Goal: Task Accomplishment & Management: Manage account settings

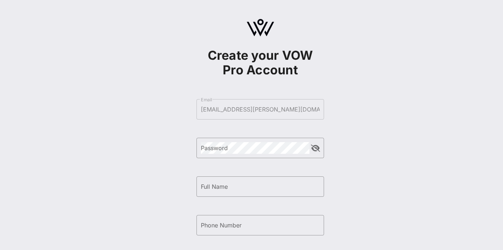
click at [415, 99] on div "Create your VOW Pro Account ​ Email [EMAIL_ADDRESS][PERSON_NAME][DOMAIN_NAME] ​…" at bounding box center [259, 176] width 485 height 353
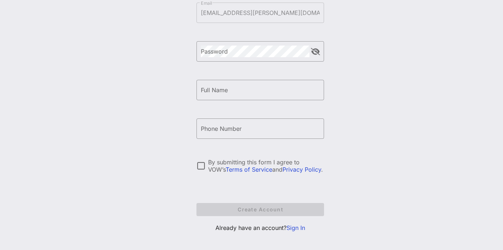
scroll to position [103, 0]
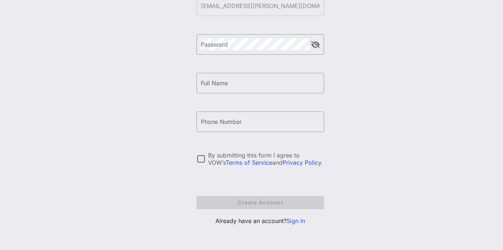
click at [297, 221] on link "Sign In" at bounding box center [295, 220] width 19 height 7
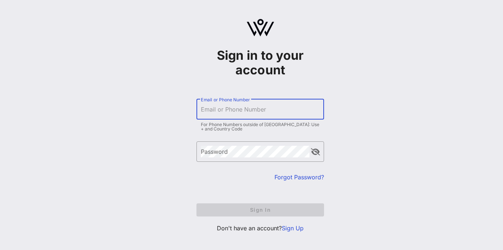
click at [210, 110] on input "Email or Phone Number" at bounding box center [260, 109] width 119 height 12
type input "[EMAIL_ADDRESS][PERSON_NAME][DOMAIN_NAME]"
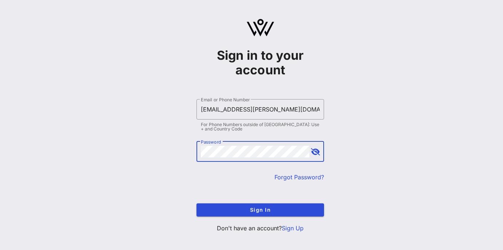
click at [315, 152] on button "append icon" at bounding box center [315, 151] width 9 height 7
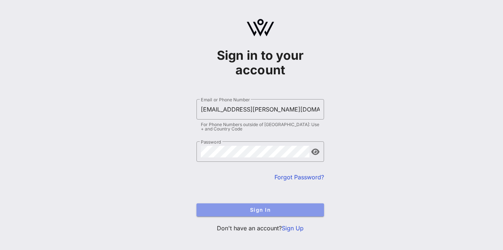
click at [244, 210] on span "Sign In" at bounding box center [260, 210] width 116 height 6
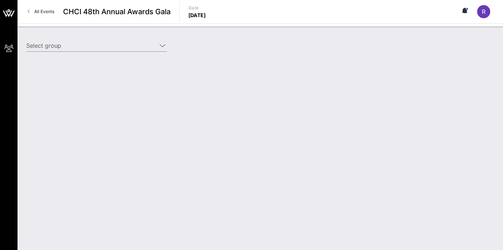
type input "ConocoPhillips (ConocoPhillips) [[PERSON_NAME], [PERSON_NAME][EMAIL_ADDRESS][PE…"
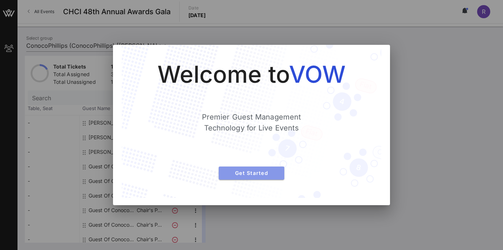
click at [250, 172] on span "Get Started" at bounding box center [251, 173] width 54 height 6
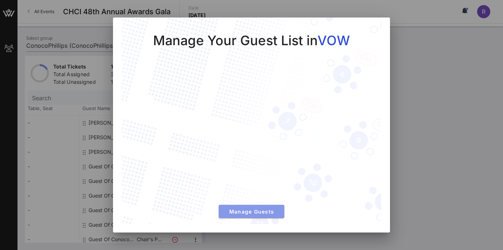
click at [249, 210] on span "Manage Guests" at bounding box center [251, 211] width 54 height 6
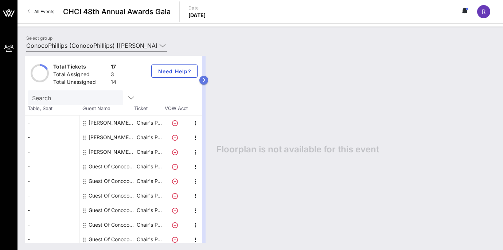
click at [208, 77] on button "button" at bounding box center [203, 80] width 9 height 9
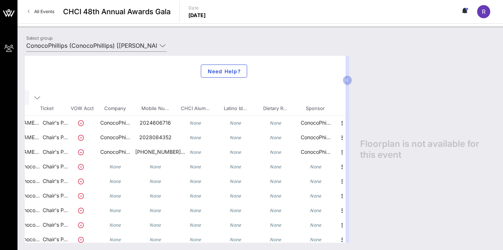
scroll to position [0, 102]
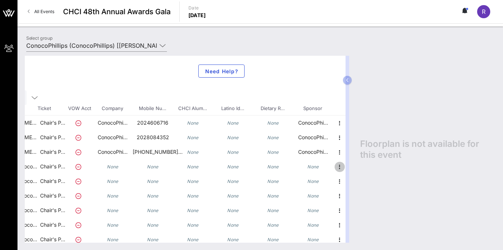
click at [335, 165] on icon "button" at bounding box center [339, 167] width 9 height 9
click at [349, 167] on div "Edit" at bounding box center [352, 169] width 15 height 6
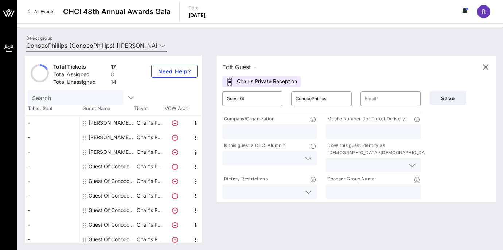
scroll to position [0, 0]
click at [235, 97] on input "Guest Of" at bounding box center [252, 99] width 51 height 12
drag, startPoint x: 232, startPoint y: 96, endPoint x: 276, endPoint y: 97, distance: 44.1
click at [276, 97] on div "​ Guest Of" at bounding box center [252, 98] width 60 height 15
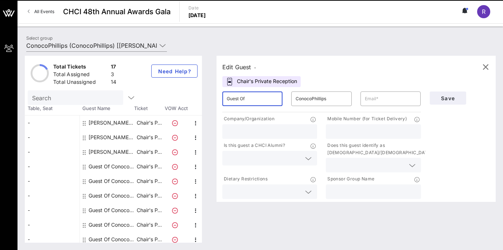
drag, startPoint x: 262, startPoint y: 97, endPoint x: 226, endPoint y: 103, distance: 36.4
click at [226, 103] on div "​ Guest Of" at bounding box center [252, 98] width 69 height 23
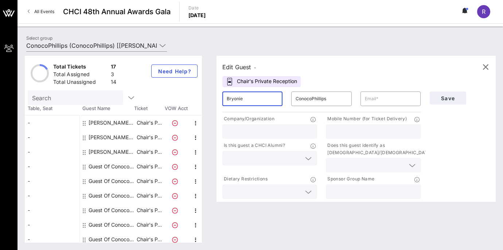
type input "Bryonie"
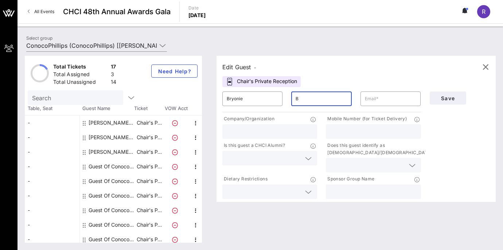
type input "B"
click at [259, 94] on div "​ Bryonie" at bounding box center [252, 98] width 69 height 23
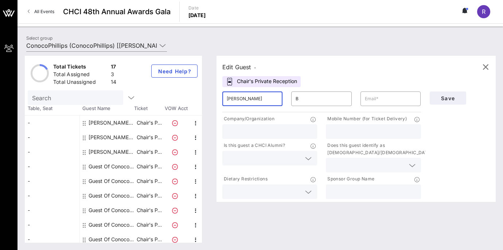
type input "[PERSON_NAME]"
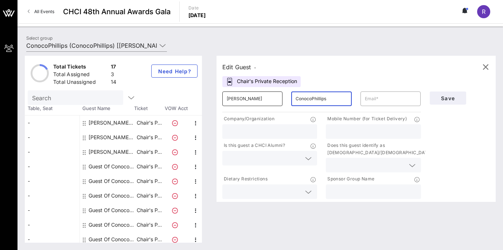
type input "ConocoPhillips"
click at [374, 97] on input "text" at bounding box center [390, 99] width 51 height 12
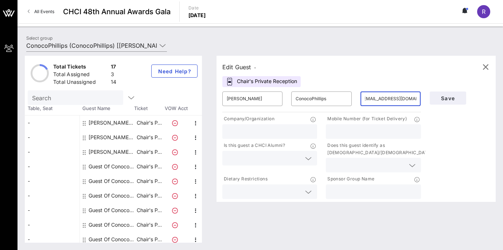
scroll to position [0, 7]
type input "[EMAIL_ADDRESS][DOMAIN_NAME]"
click at [343, 129] on input "text" at bounding box center [373, 131] width 86 height 9
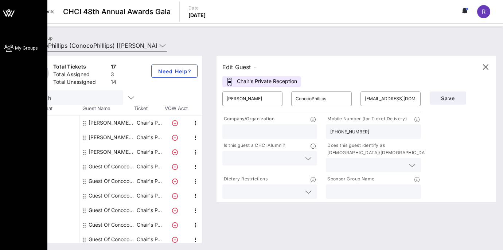
type input "[PHONE_NUMBER]"
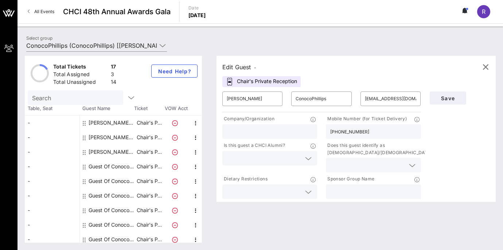
click at [347, 192] on input "text" at bounding box center [373, 191] width 86 height 9
type input "ConocoPhillips"
click at [457, 127] on div "Save" at bounding box center [459, 143] width 69 height 113
click at [450, 98] on span "Save" at bounding box center [447, 98] width 25 height 6
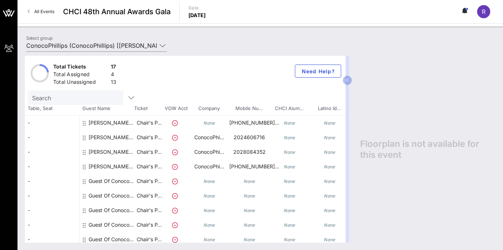
click at [324, 43] on div "Select group ConocoPhillips (ConocoPhillips) [[PERSON_NAME], [PERSON_NAME][EMAI…" at bounding box center [260, 47] width 477 height 26
